Goal: Find specific page/section

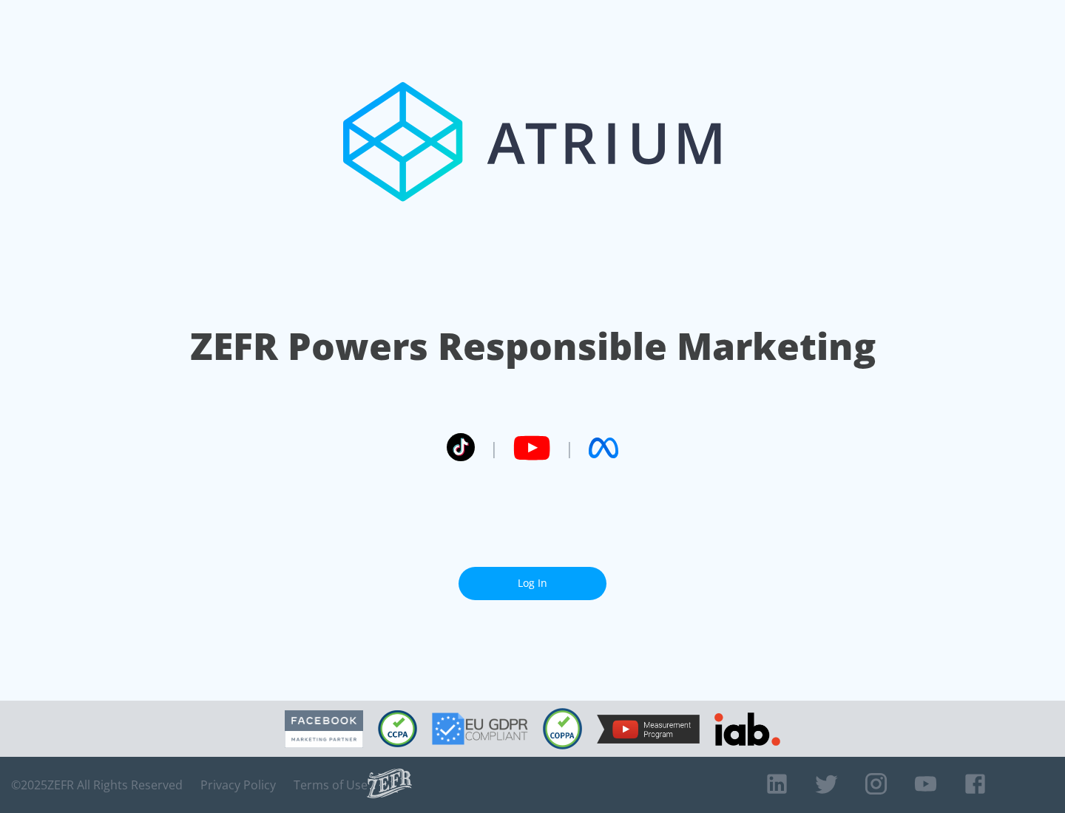
click at [532, 583] on link "Log In" at bounding box center [532, 583] width 148 height 33
